Goal: Task Accomplishment & Management: Use online tool/utility

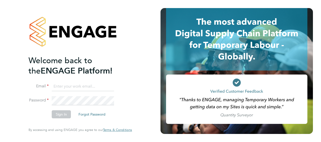
type input "Ondre.Odain@vistry.co.uk"
click at [60, 117] on button "Sign In" at bounding box center [61, 115] width 19 height 8
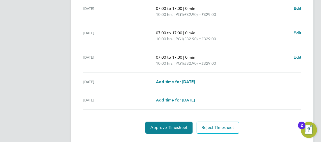
scroll to position [190, 0]
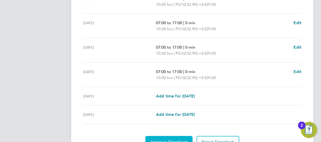
click at [171, 137] on button "Approve Timesheet" at bounding box center [168, 142] width 47 height 12
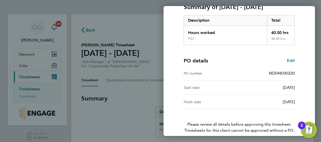
scroll to position [99, 0]
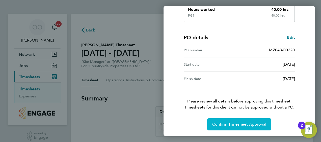
click at [233, 124] on span "Confirm Timesheet Approval" at bounding box center [239, 124] width 54 height 5
